Goal: Information Seeking & Learning: Learn about a topic

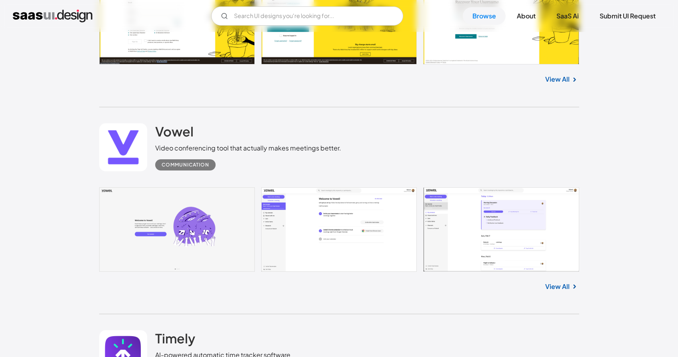
scroll to position [9049, 0]
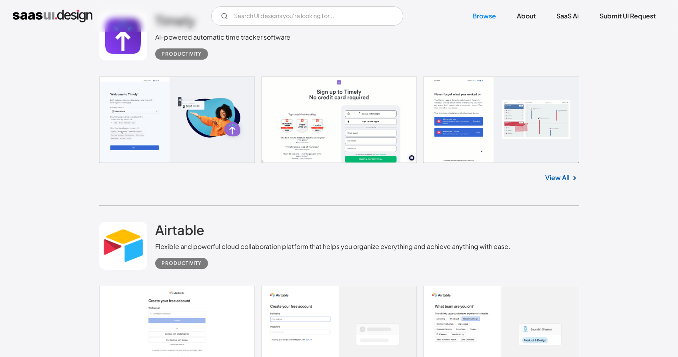
scroll to position [9348, 0]
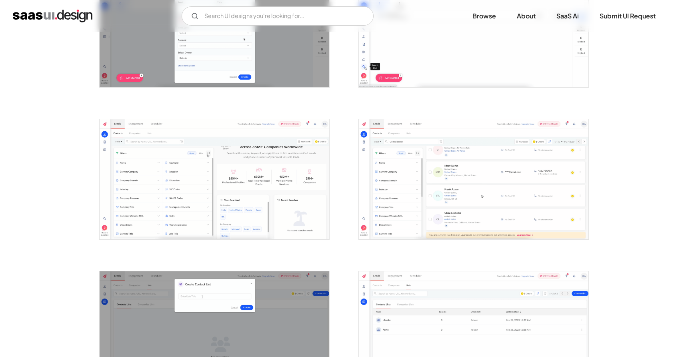
scroll to position [977, 0]
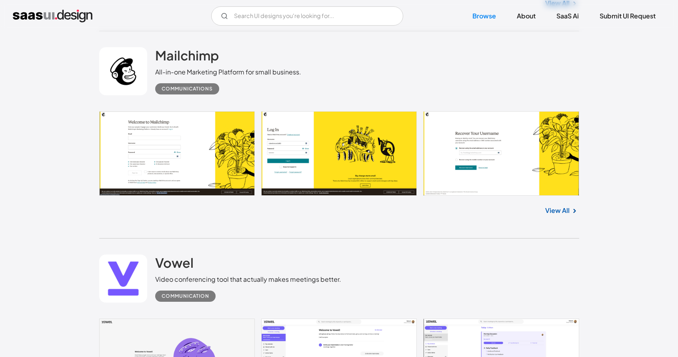
scroll to position [8852, 0]
